Goal: Information Seeking & Learning: Compare options

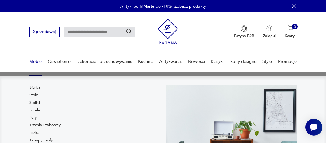
click at [39, 61] on link "Meble" at bounding box center [35, 61] width 12 height 21
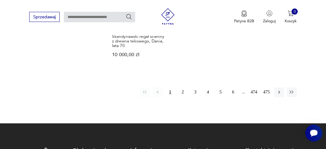
scroll to position [783, 0]
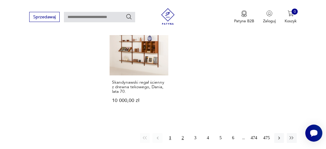
click at [184, 133] on button "2" at bounding box center [183, 138] width 10 height 10
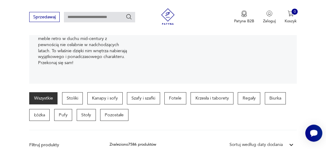
scroll to position [80, 0]
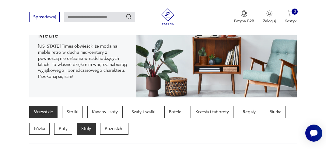
click at [83, 128] on p "Stoły" at bounding box center [86, 128] width 19 height 12
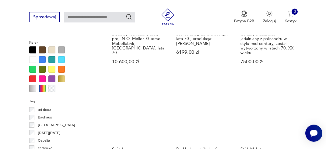
scroll to position [510, 0]
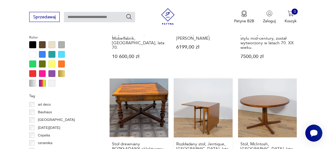
click at [198, 104] on link "Rozkładany stół, Jentique, [GEOGRAPHIC_DATA], lata 60. 3800,00 zł" at bounding box center [203, 126] width 59 height 97
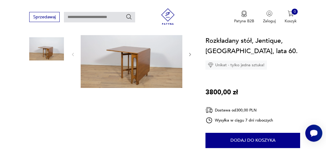
scroll to position [80, 0]
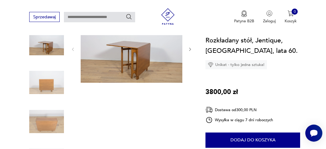
click at [190, 47] on icon "button" at bounding box center [190, 49] width 5 height 5
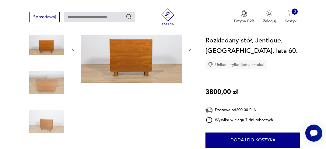
click at [190, 47] on icon "button" at bounding box center [190, 49] width 5 height 5
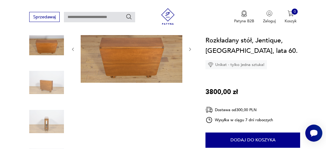
click at [50, 87] on img at bounding box center [46, 82] width 35 height 35
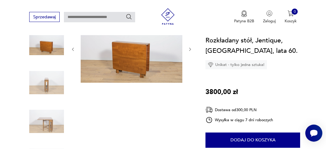
click at [46, 127] on img at bounding box center [46, 121] width 35 height 35
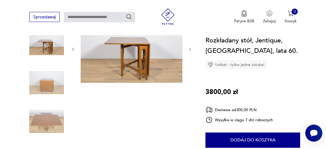
click at [46, 129] on img at bounding box center [46, 121] width 35 height 35
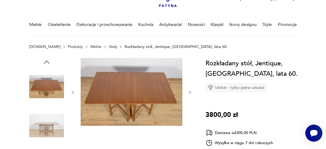
scroll to position [32, 0]
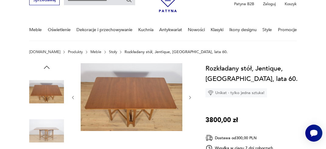
click at [45, 136] on img at bounding box center [46, 130] width 35 height 35
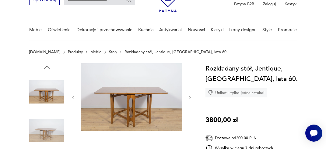
click at [133, 112] on img at bounding box center [132, 97] width 102 height 68
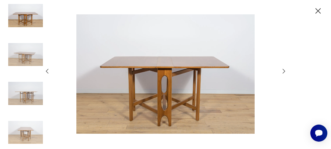
click at [285, 72] on icon "button" at bounding box center [284, 71] width 7 height 7
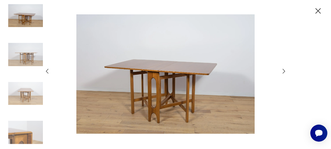
click at [285, 72] on icon "button" at bounding box center [284, 71] width 7 height 7
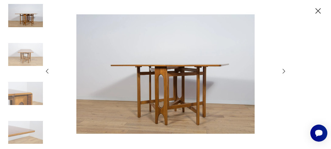
click at [285, 72] on icon "button" at bounding box center [284, 71] width 7 height 7
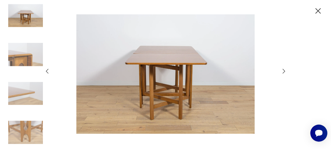
click at [285, 72] on icon "button" at bounding box center [284, 71] width 7 height 7
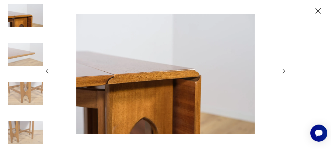
click at [285, 72] on icon "button" at bounding box center [284, 71] width 7 height 7
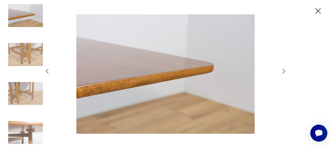
click at [285, 72] on icon "button" at bounding box center [284, 71] width 7 height 7
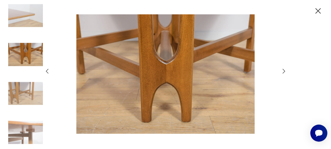
click at [285, 72] on icon "button" at bounding box center [284, 71] width 7 height 7
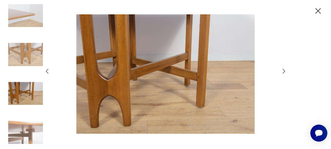
click at [285, 72] on icon "button" at bounding box center [284, 71] width 7 height 7
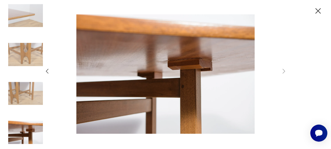
click at [320, 12] on icon "button" at bounding box center [318, 10] width 5 height 5
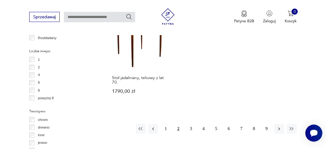
scroll to position [850, 0]
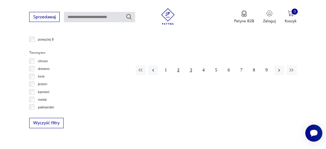
click at [190, 65] on button "3" at bounding box center [191, 70] width 10 height 10
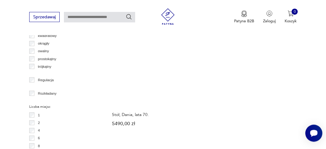
scroll to position [751, 0]
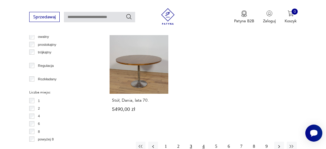
click at [204, 141] on button "4" at bounding box center [204, 146] width 10 height 10
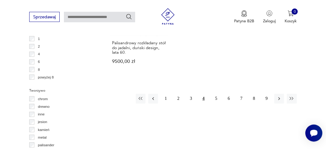
scroll to position [815, 0]
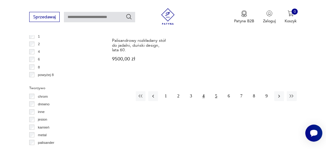
click at [217, 91] on button "5" at bounding box center [216, 96] width 10 height 10
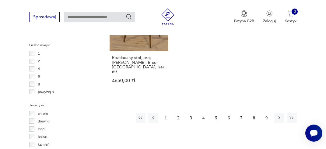
scroll to position [799, 0]
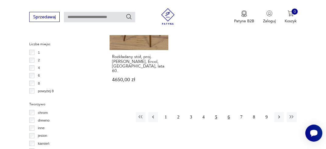
click at [230, 112] on button "6" at bounding box center [229, 117] width 10 height 10
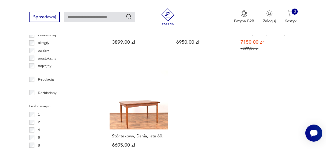
scroll to position [783, 0]
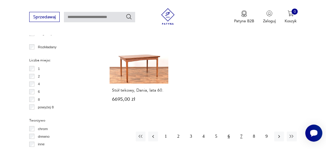
click at [242, 131] on button "7" at bounding box center [242, 136] width 10 height 10
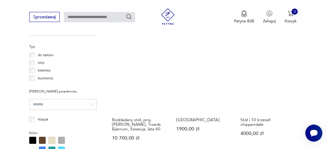
scroll to position [413, 0]
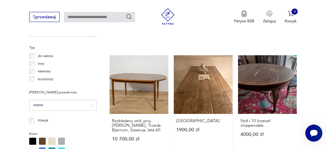
click at [218, 85] on link "Stary stół industrialny 1900,00 zł" at bounding box center [203, 103] width 59 height 97
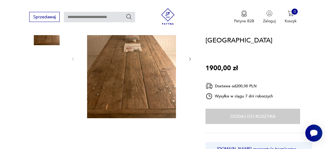
scroll to position [96, 0]
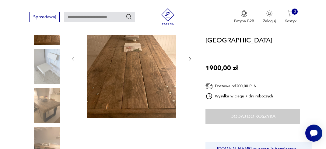
click at [48, 113] on img at bounding box center [46, 105] width 35 height 35
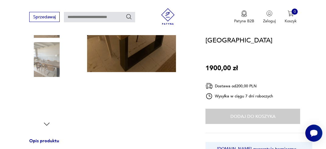
scroll to position [144, 0]
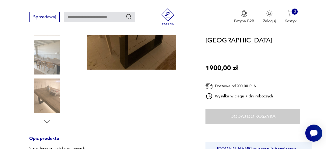
click at [51, 68] on img at bounding box center [46, 57] width 35 height 35
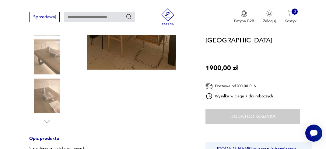
scroll to position [161, 0]
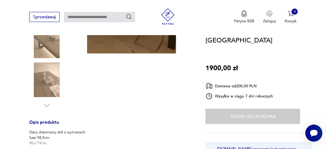
click at [50, 81] on img at bounding box center [46, 79] width 35 height 35
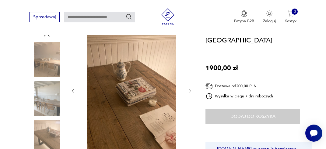
scroll to position [64, 0]
click at [50, 111] on img at bounding box center [46, 98] width 35 height 35
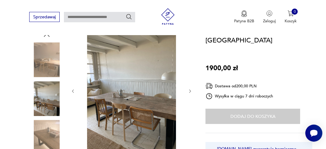
click at [50, 144] on img at bounding box center [46, 137] width 35 height 35
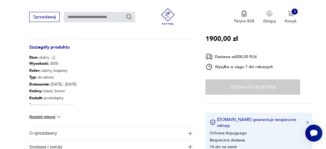
scroll to position [289, 0]
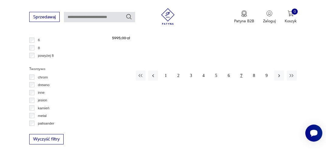
scroll to position [827, 0]
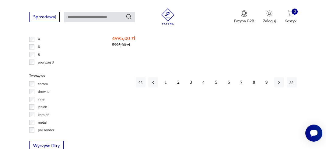
click at [254, 77] on button "8" at bounding box center [254, 82] width 10 height 10
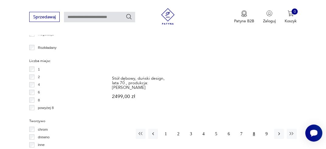
scroll to position [783, 0]
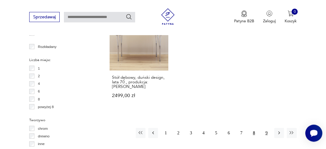
click at [267, 128] on button "9" at bounding box center [267, 133] width 10 height 10
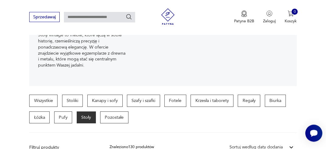
scroll to position [95, 0]
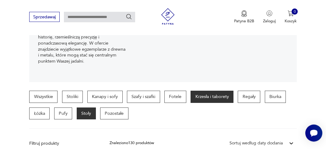
click at [216, 98] on p "Krzesła i taborety" at bounding box center [212, 96] width 43 height 12
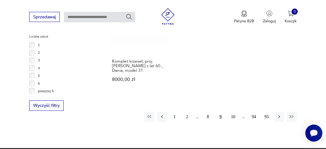
scroll to position [812, 0]
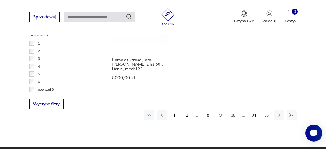
click at [233, 110] on button "10" at bounding box center [233, 115] width 10 height 10
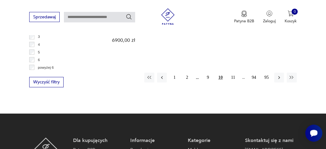
scroll to position [847, 0]
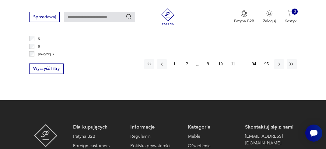
click at [234, 59] on button "11" at bounding box center [233, 64] width 10 height 10
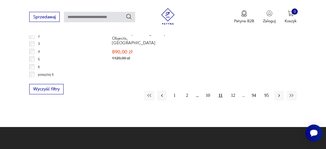
scroll to position [837, 0]
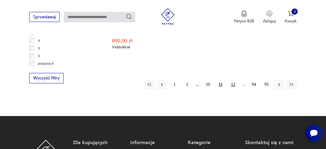
click at [235, 80] on button "12" at bounding box center [233, 85] width 10 height 10
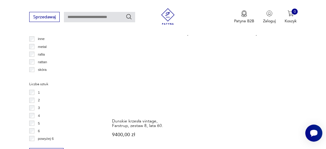
scroll to position [778, 0]
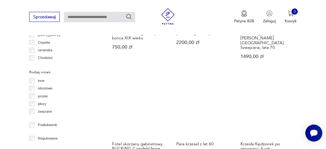
scroll to position [654, 0]
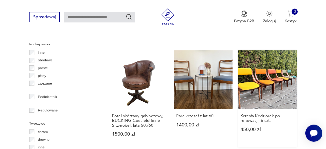
click at [265, 63] on link "Krzesła Kędziorek po renowacji, 6 szt. 450,00 zł" at bounding box center [267, 98] width 59 height 97
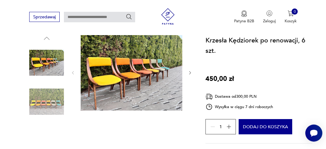
scroll to position [64, 0]
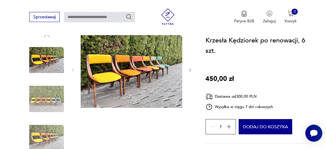
click at [106, 84] on img at bounding box center [132, 69] width 102 height 76
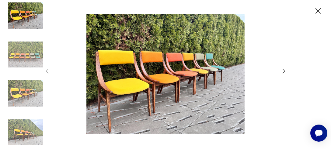
click at [284, 71] on icon "button" at bounding box center [284, 71] width 7 height 7
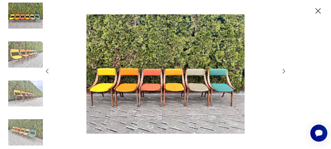
click at [286, 71] on icon "button" at bounding box center [284, 71] width 7 height 7
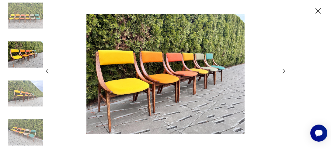
click at [285, 71] on icon "button" at bounding box center [284, 71] width 7 height 7
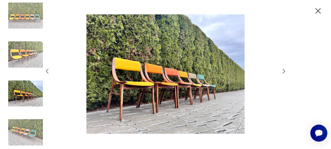
click at [285, 71] on icon "button" at bounding box center [284, 71] width 7 height 7
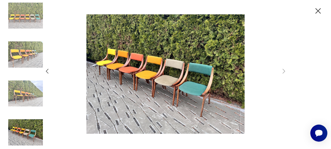
click at [28, 138] on img at bounding box center [25, 132] width 35 height 35
click at [47, 72] on icon "button" at bounding box center [47, 71] width 7 height 7
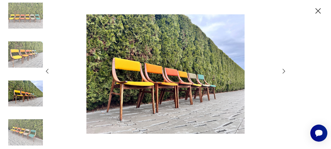
click at [47, 72] on icon "button" at bounding box center [47, 71] width 7 height 7
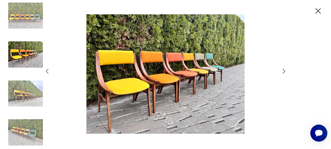
click at [47, 72] on icon "button" at bounding box center [47, 71] width 7 height 7
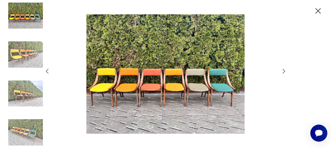
click at [47, 72] on icon "button" at bounding box center [47, 71] width 7 height 7
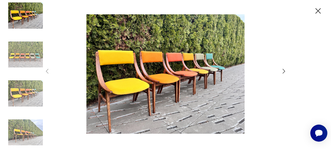
click at [317, 11] on icon "button" at bounding box center [319, 11] width 10 height 10
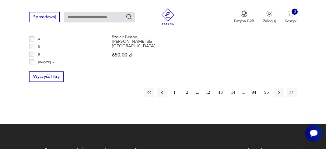
scroll to position [848, 0]
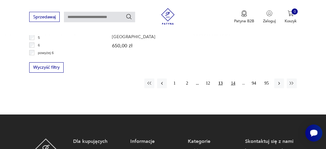
click at [235, 78] on button "14" at bounding box center [233, 83] width 10 height 10
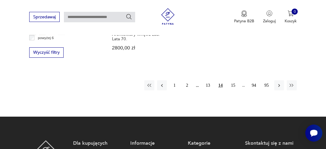
scroll to position [865, 0]
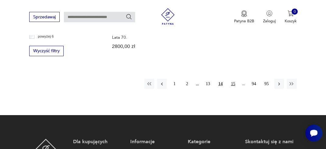
click at [235, 79] on button "15" at bounding box center [233, 84] width 10 height 10
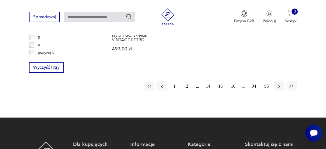
scroll to position [852, 0]
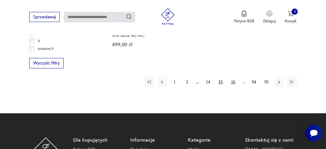
click at [234, 77] on button "16" at bounding box center [233, 82] width 10 height 10
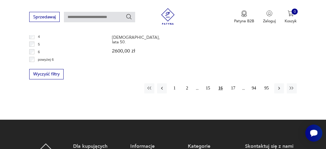
scroll to position [843, 0]
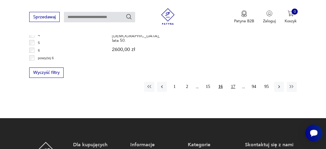
click at [234, 82] on button "17" at bounding box center [233, 87] width 10 height 10
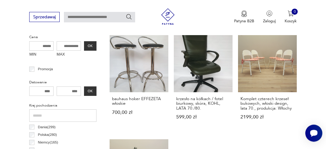
scroll to position [221, 0]
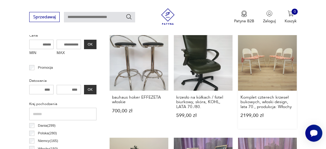
click at [282, 68] on link "Komplet czterech krzeseł bukowych, włoski design, lata 70., produkcja: Włochy 2…" at bounding box center [267, 80] width 59 height 97
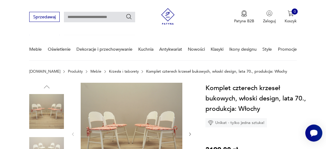
scroll to position [85, 0]
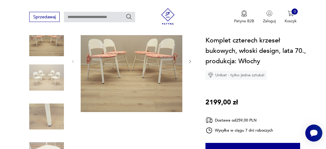
click at [46, 80] on img at bounding box center [46, 77] width 35 height 35
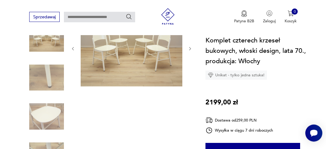
click at [46, 80] on div at bounding box center [46, 58] width 35 height 152
click at [42, 113] on img at bounding box center [46, 116] width 35 height 35
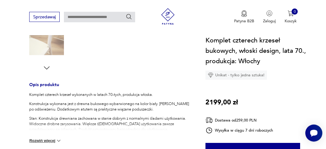
scroll to position [197, 0]
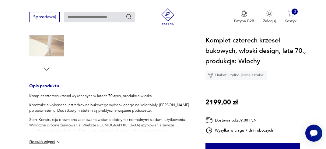
click at [53, 46] on img at bounding box center [46, 43] width 35 height 35
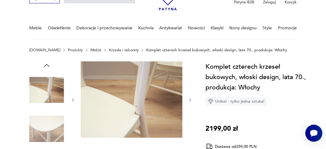
scroll to position [0, 0]
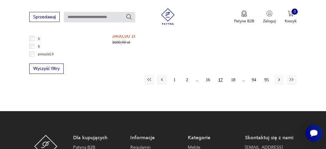
scroll to position [852, 0]
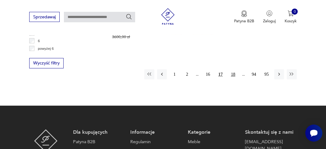
click at [234, 69] on button "18" at bounding box center [233, 74] width 10 height 10
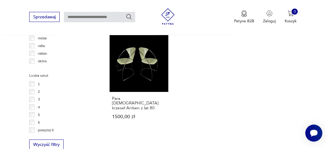
scroll to position [775, 0]
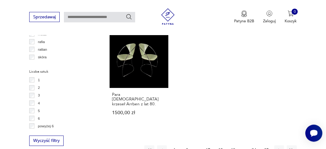
click at [235, 145] on button "19" at bounding box center [233, 150] width 10 height 10
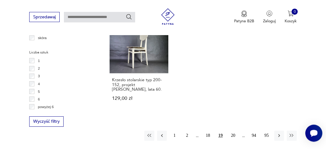
scroll to position [799, 0]
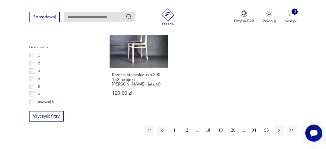
click at [234, 125] on button "20" at bounding box center [233, 130] width 10 height 10
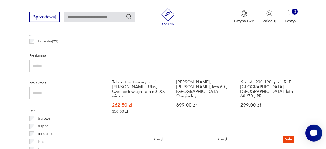
scroll to position [333, 0]
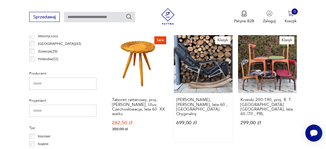
click at [203, 70] on link "Klasyk [PERSON_NAME], [PERSON_NAME], lata 60., [GEOGRAPHIC_DATA]. Oryginalny. 6…" at bounding box center [203, 88] width 59 height 108
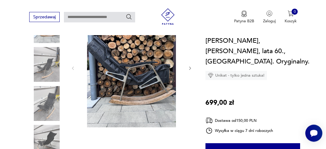
scroll to position [80, 0]
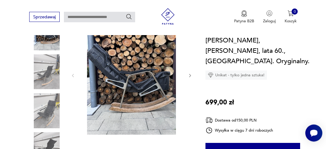
click at [45, 71] on img at bounding box center [46, 71] width 35 height 35
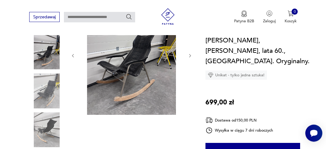
scroll to position [97, 0]
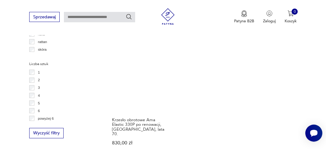
scroll to position [799, 0]
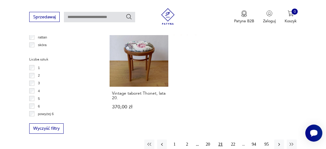
scroll to position [813, 0]
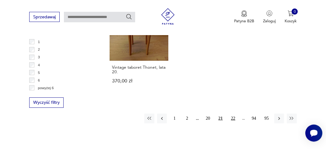
click at [232, 113] on button "22" at bounding box center [233, 118] width 10 height 10
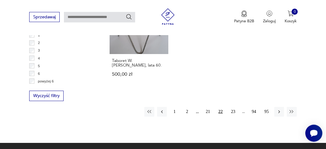
scroll to position [822, 0]
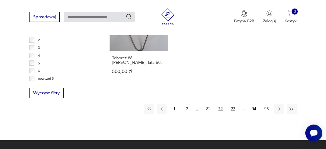
click at [235, 104] on button "23" at bounding box center [233, 109] width 10 height 10
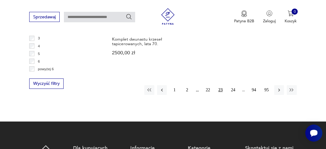
scroll to position [835, 0]
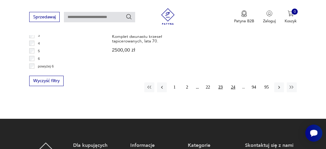
click at [234, 82] on button "24" at bounding box center [233, 87] width 10 height 10
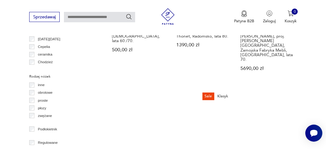
scroll to position [638, 0]
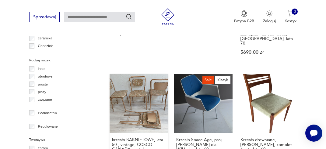
click at [151, 74] on link "krzesło BAKNIETOWE, lata 50., vintage, COSCO CANADA, metalowe 249,00 zł" at bounding box center [139, 125] width 59 height 103
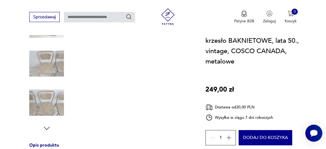
scroll to position [139, 0]
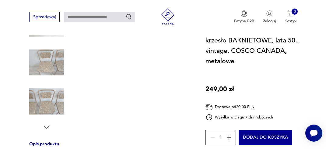
click at [43, 104] on img at bounding box center [46, 101] width 35 height 35
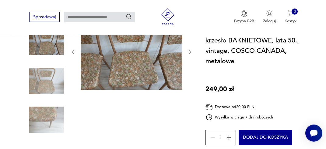
scroll to position [59, 0]
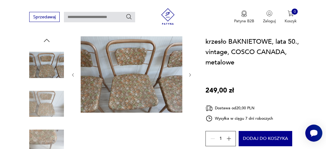
click at [188, 76] on icon "button" at bounding box center [190, 74] width 5 height 5
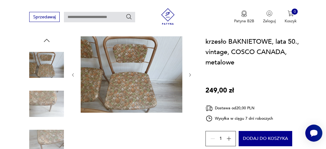
click at [51, 139] on img at bounding box center [46, 142] width 35 height 35
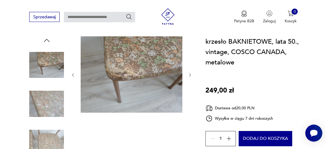
click at [189, 74] on icon "button" at bounding box center [190, 74] width 5 height 5
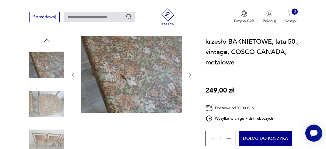
click at [189, 74] on icon "button" at bounding box center [190, 74] width 5 height 5
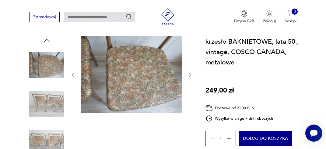
click at [189, 74] on icon "button" at bounding box center [190, 74] width 5 height 5
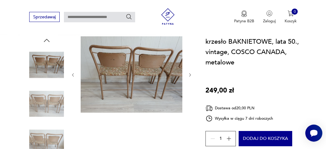
click at [190, 75] on icon "button" at bounding box center [190, 74] width 5 height 5
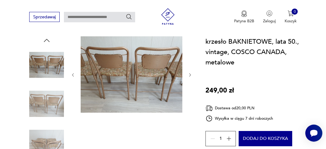
click at [190, 75] on icon "button" at bounding box center [190, 74] width 5 height 5
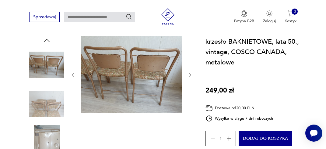
click at [54, 108] on img at bounding box center [46, 103] width 35 height 35
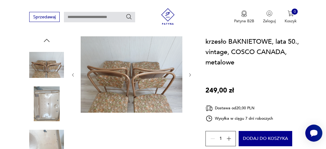
click at [54, 108] on img at bounding box center [46, 103] width 35 height 35
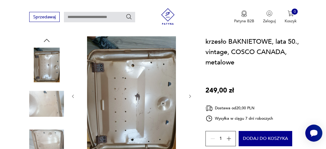
click at [45, 145] on img at bounding box center [46, 142] width 35 height 35
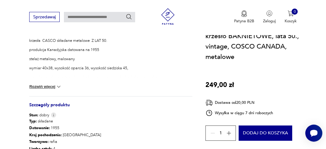
scroll to position [0, 0]
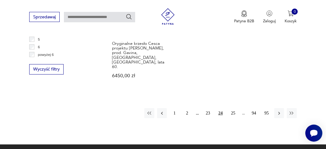
scroll to position [877, 0]
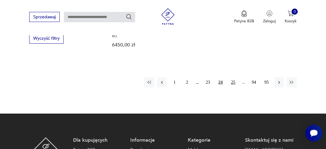
click at [233, 77] on button "25" at bounding box center [233, 82] width 10 height 10
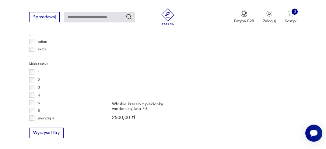
scroll to position [799, 0]
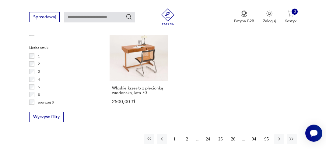
click at [233, 134] on button "26" at bounding box center [233, 139] width 10 height 10
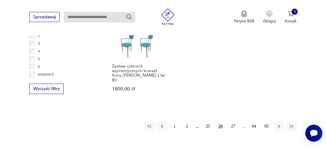
scroll to position [831, 0]
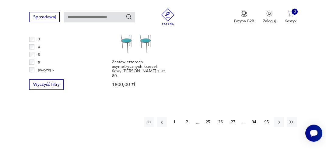
click at [232, 117] on button "27" at bounding box center [233, 122] width 10 height 10
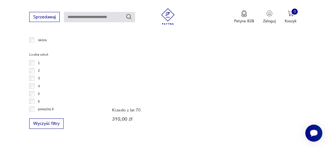
scroll to position [815, 0]
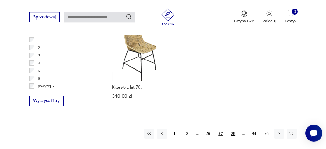
click at [235, 128] on button "28" at bounding box center [233, 133] width 10 height 10
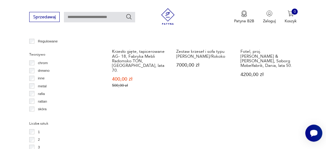
scroll to position [751, 0]
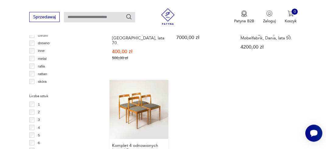
click at [139, 80] on link "Komplet 4 odnowionych krzeseł Drevotvar, Czechosłowacja, lata 60. 4800,00 zł" at bounding box center [139, 128] width 59 height 97
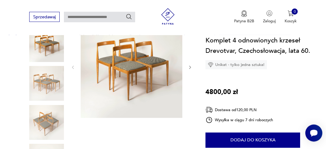
scroll to position [75, 0]
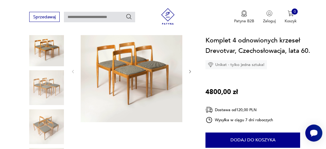
click at [52, 125] on img at bounding box center [46, 126] width 35 height 35
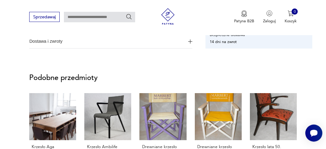
scroll to position [415, 0]
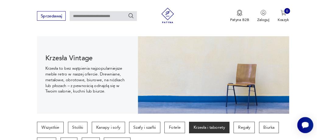
scroll to position [55, 0]
